Goal: Communication & Community: Answer question/provide support

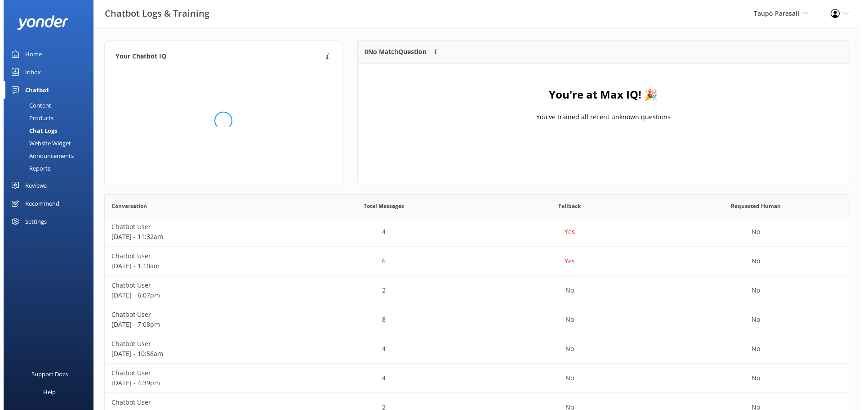
scroll to position [106, 484]
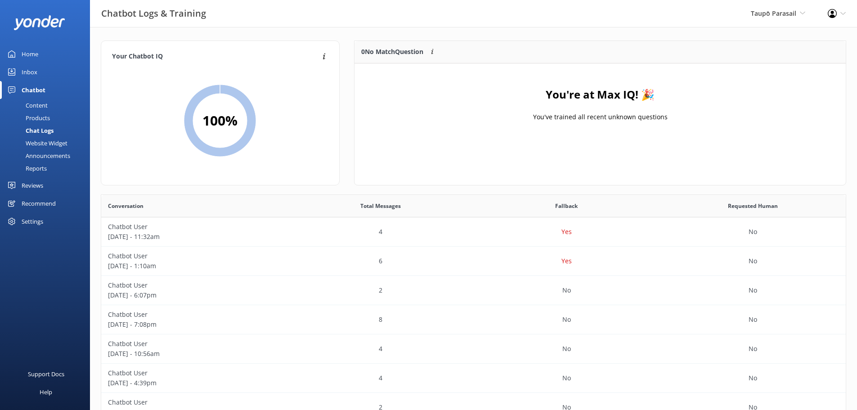
click at [29, 71] on div "Inbox" at bounding box center [30, 72] width 16 height 18
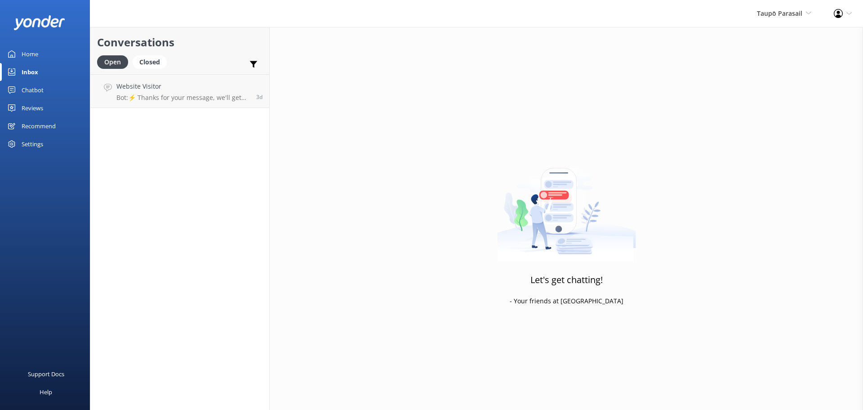
click at [31, 52] on div "Home" at bounding box center [30, 54] width 17 height 18
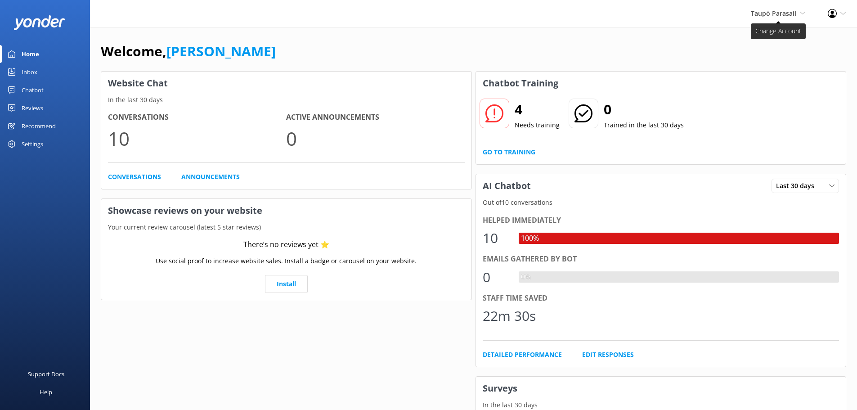
click at [800, 13] on icon at bounding box center [802, 12] width 5 height 5
click at [772, 38] on link "[PERSON_NAME] Outdoors" at bounding box center [772, 39] width 90 height 22
click at [26, 67] on div "Inbox" at bounding box center [30, 72] width 16 height 18
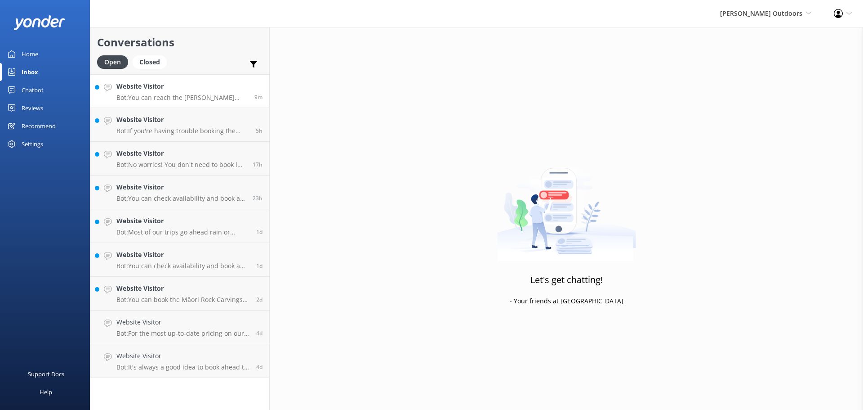
click at [183, 94] on p "Bot: You can reach the [PERSON_NAME] Outdoors team at [PHONE_NUMBER], [PHONE_NU…" at bounding box center [181, 98] width 131 height 8
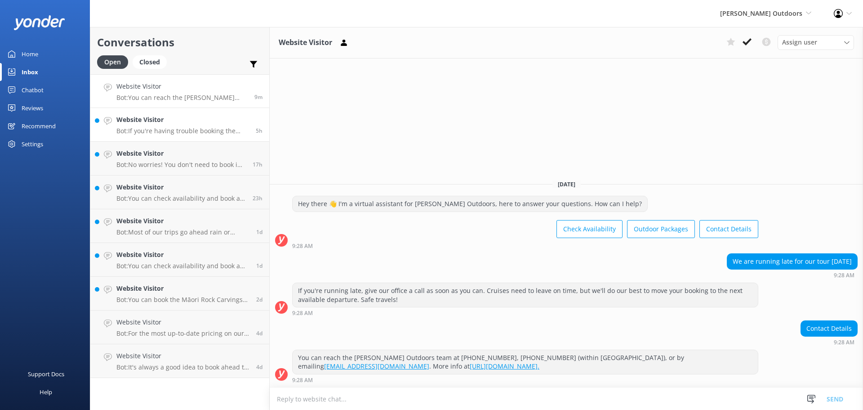
click at [187, 121] on h4 "Website Visitor" at bounding box center [182, 120] width 133 height 10
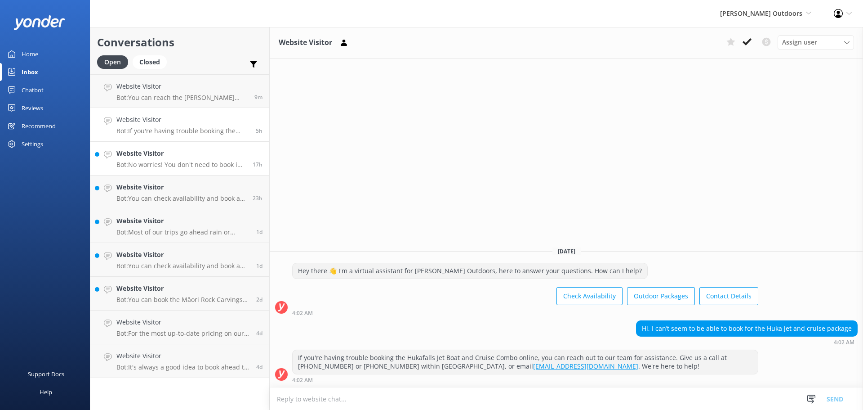
click at [179, 157] on h4 "Website Visitor" at bounding box center [181, 153] width 130 height 10
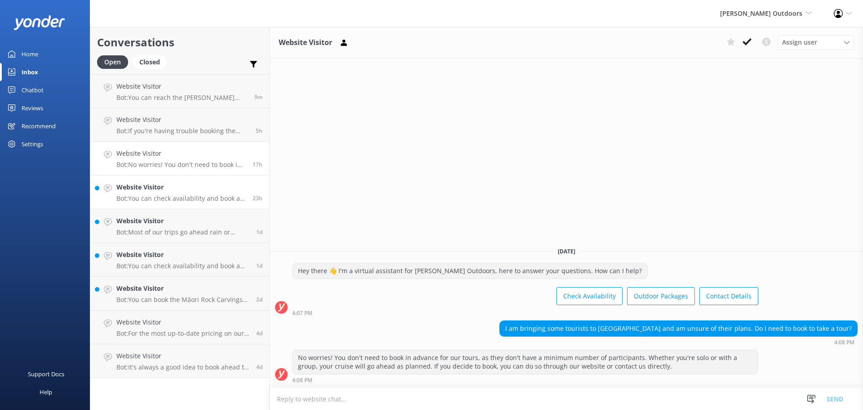
click at [174, 192] on div "Website Visitor Bot: You can check availability and book a cruise to the Māori …" at bounding box center [181, 192] width 130 height 20
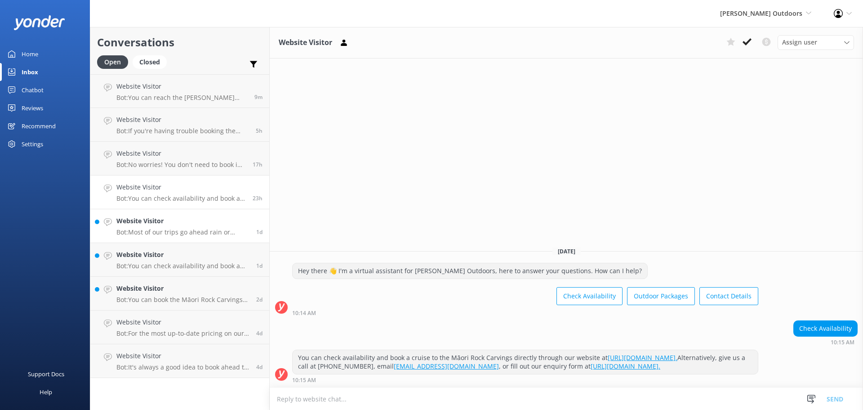
click at [171, 223] on h4 "Website Visitor" at bounding box center [182, 221] width 133 height 10
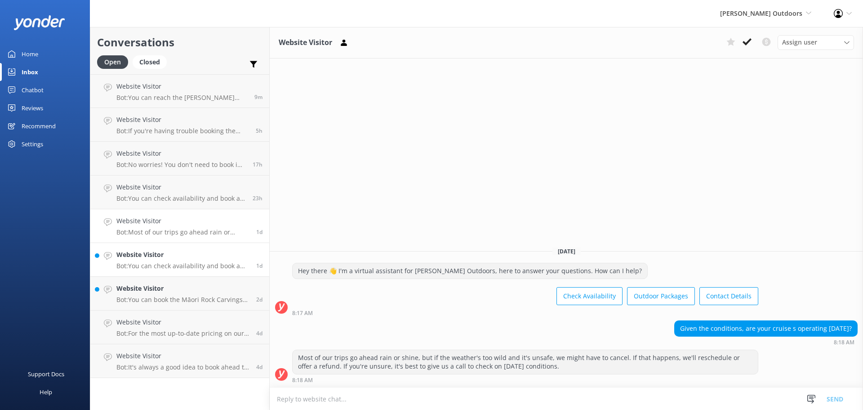
click at [171, 259] on h4 "Website Visitor" at bounding box center [182, 255] width 133 height 10
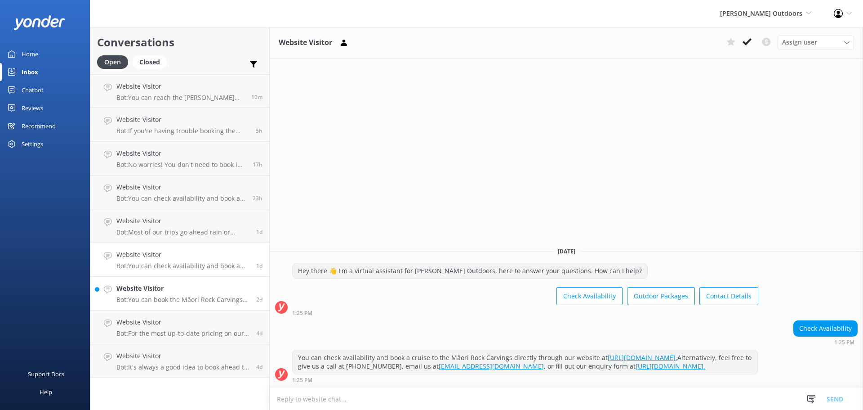
click at [177, 293] on h4 "Website Visitor" at bounding box center [182, 288] width 133 height 10
